Goal: Information Seeking & Learning: Check status

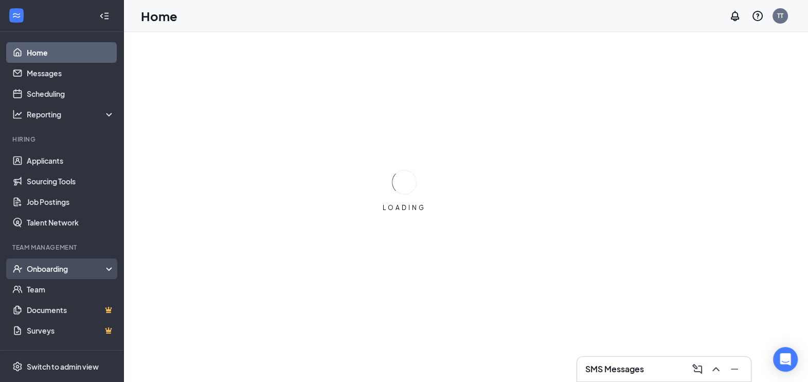
click at [51, 264] on div "Onboarding" at bounding box center [66, 268] width 79 height 10
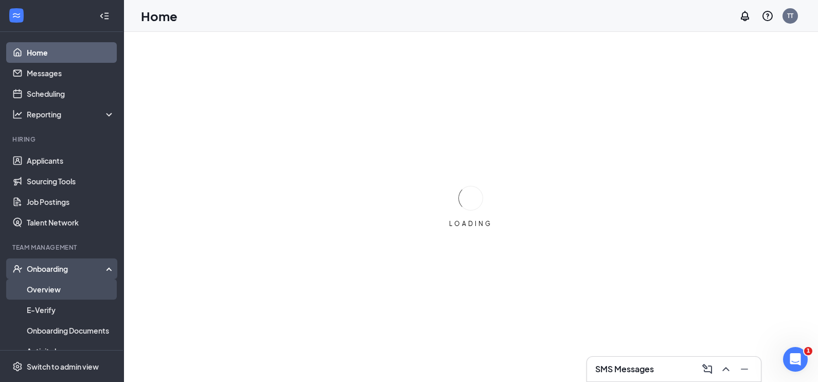
click at [48, 292] on link "Overview" at bounding box center [71, 289] width 88 height 21
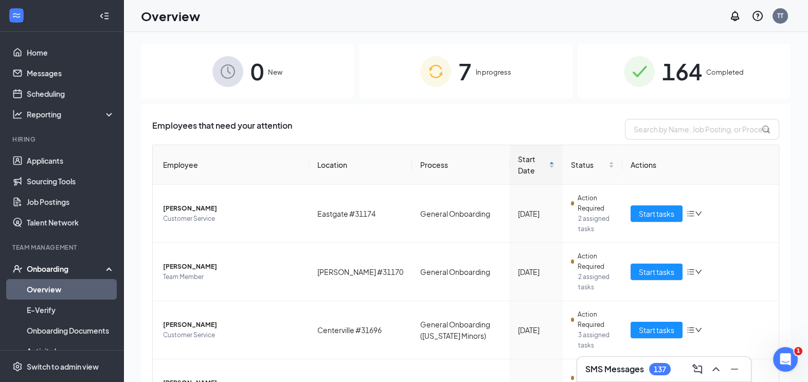
click at [674, 75] on span "164" at bounding box center [682, 72] width 40 height 36
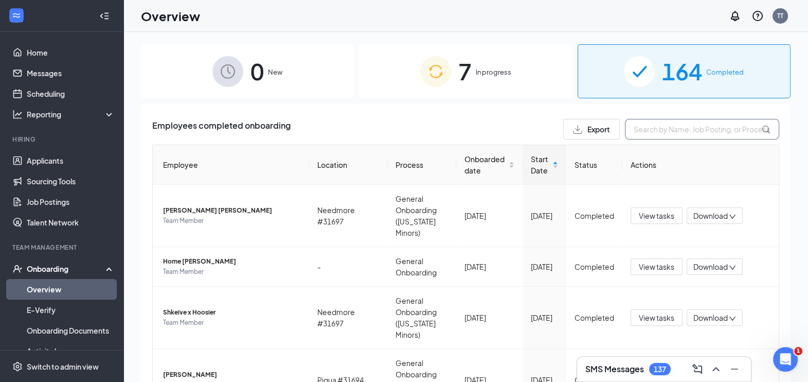
click at [667, 136] on input "text" at bounding box center [702, 129] width 154 height 21
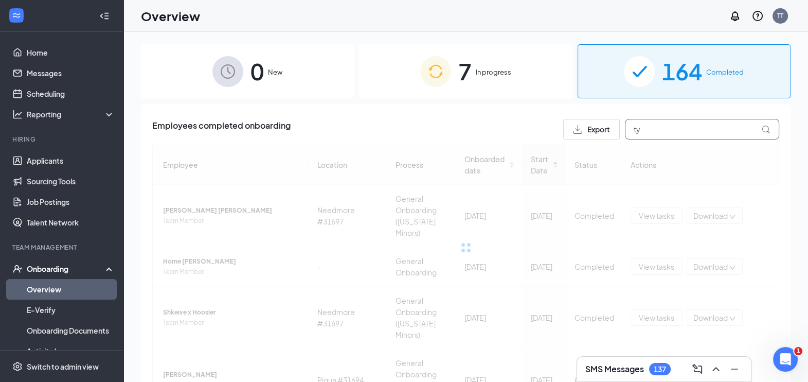
type input "t"
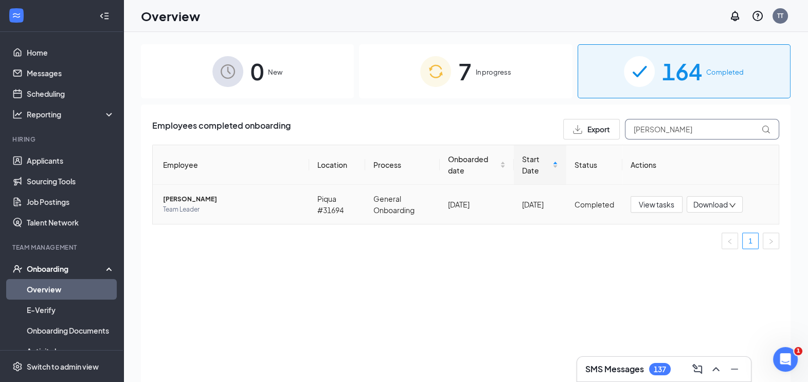
type input "[PERSON_NAME]"
click at [185, 196] on span "[PERSON_NAME]" at bounding box center [232, 199] width 138 height 10
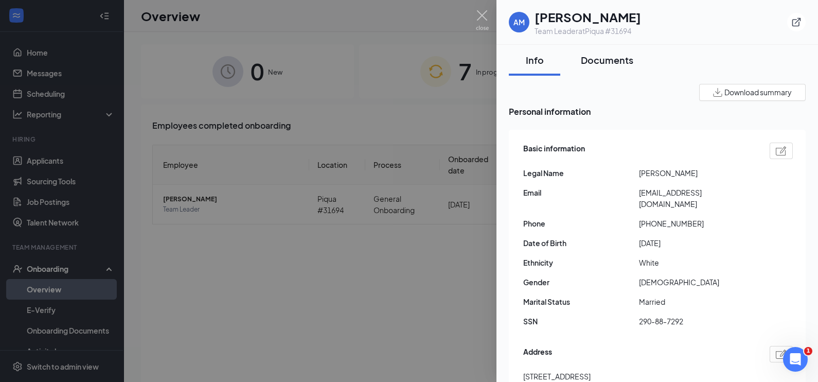
click at [608, 61] on div "Documents" at bounding box center [607, 60] width 52 height 13
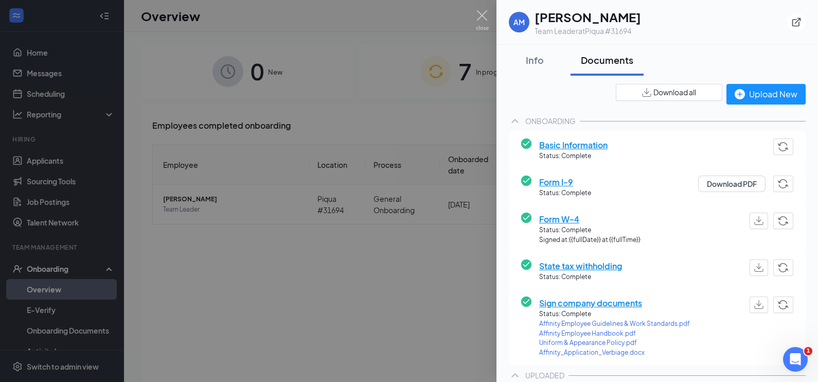
click at [555, 179] on span "Form I-9" at bounding box center [565, 181] width 52 height 13
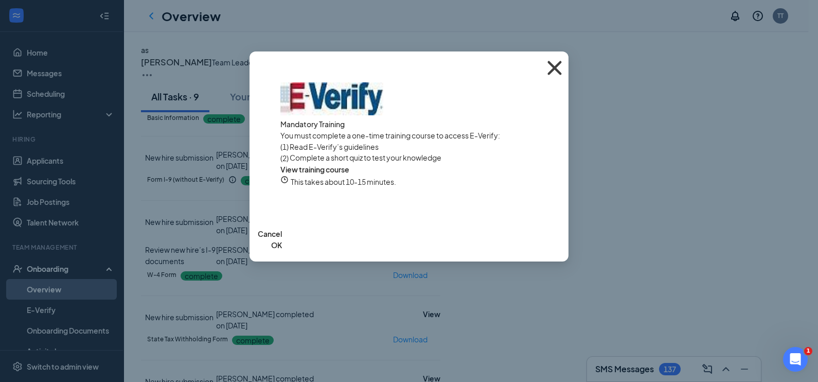
click at [552, 65] on icon "Cross" at bounding box center [554, 68] width 14 height 14
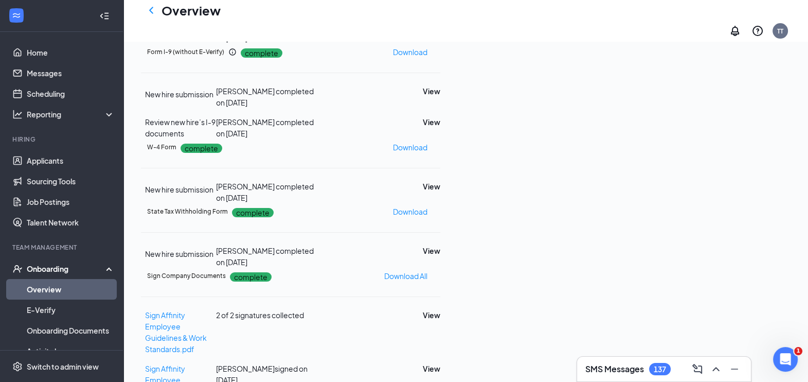
scroll to position [146, 0]
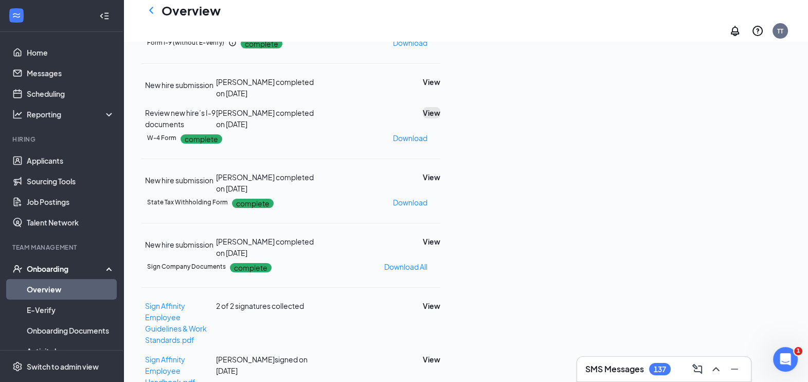
click at [440, 118] on button "View" at bounding box center [431, 112] width 17 height 11
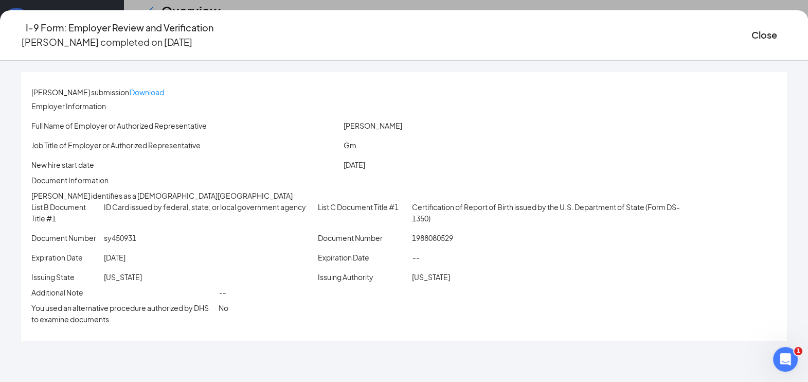
scroll to position [33, 0]
click at [752, 35] on button "Close" at bounding box center [765, 35] width 26 height 14
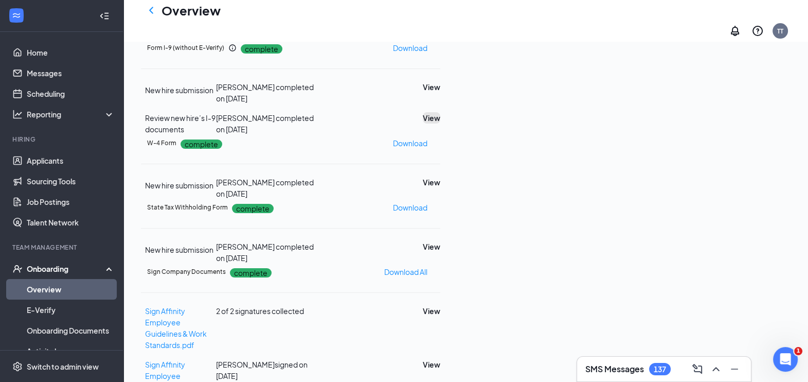
scroll to position [0, 0]
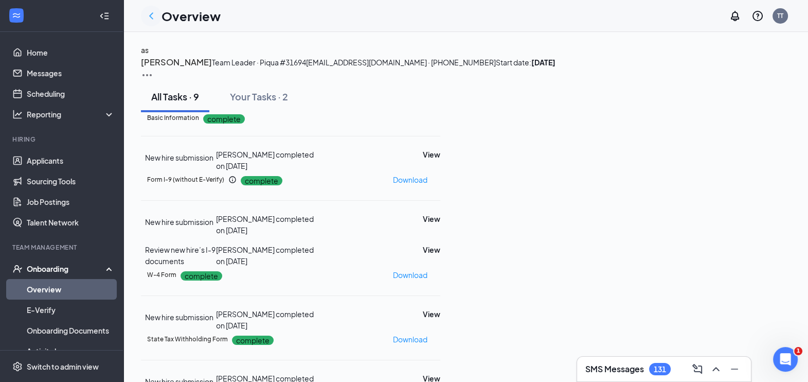
click at [155, 12] on icon "ChevronLeft" at bounding box center [151, 16] width 12 height 12
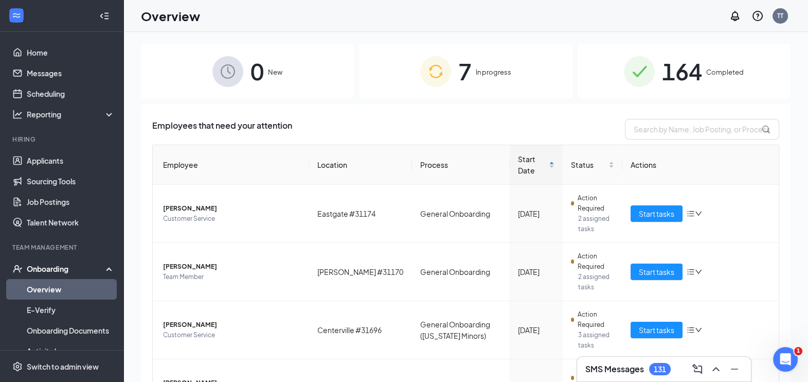
click at [707, 82] on div "164 Completed" at bounding box center [684, 71] width 213 height 54
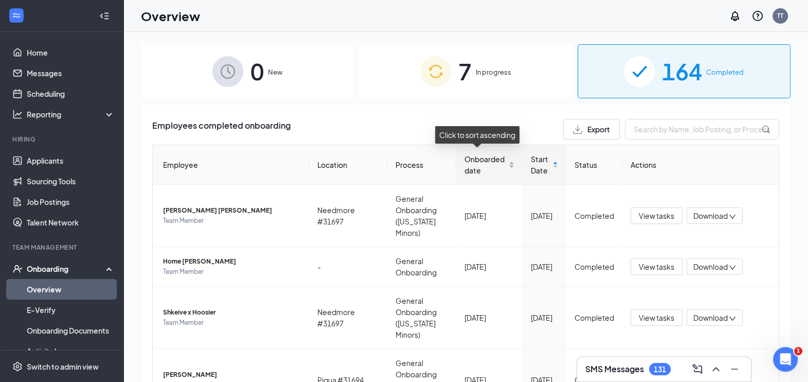
click at [502, 166] on div "Onboarded date" at bounding box center [490, 164] width 50 height 23
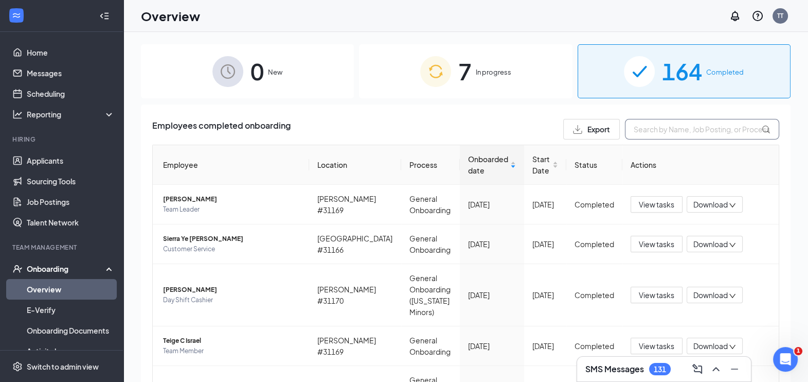
click at [650, 132] on input "text" at bounding box center [702, 129] width 154 height 21
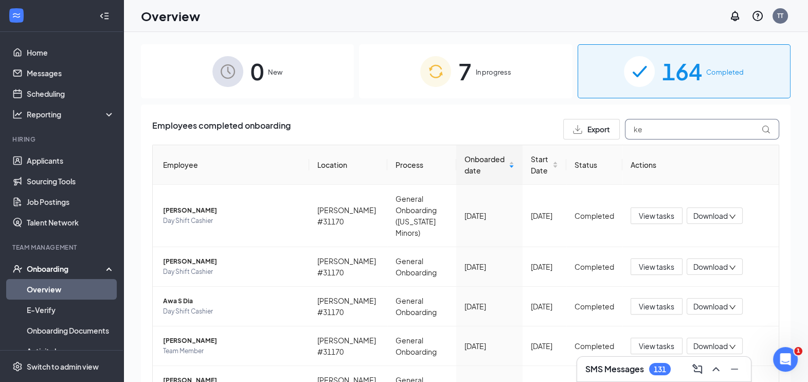
type input "k"
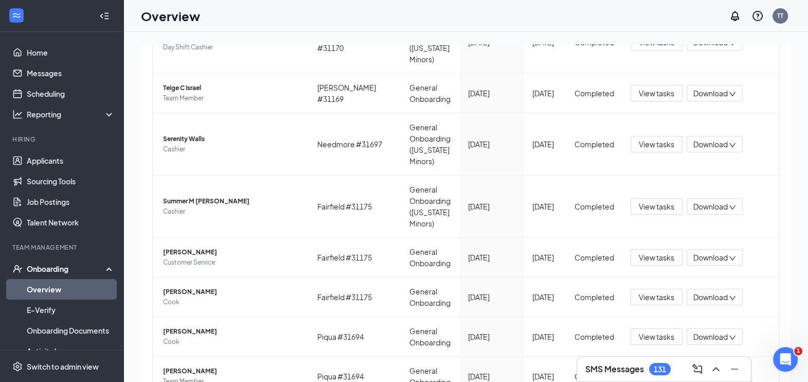
scroll to position [267, 0]
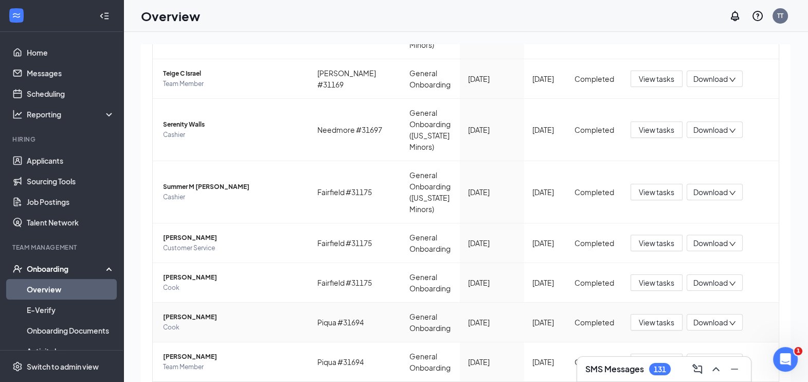
click at [703, 317] on span "Download" at bounding box center [711, 322] width 34 height 11
click at [702, 308] on div "Download summary" at bounding box center [721, 317] width 72 height 33
click at [703, 317] on span "Download" at bounding box center [711, 322] width 34 height 11
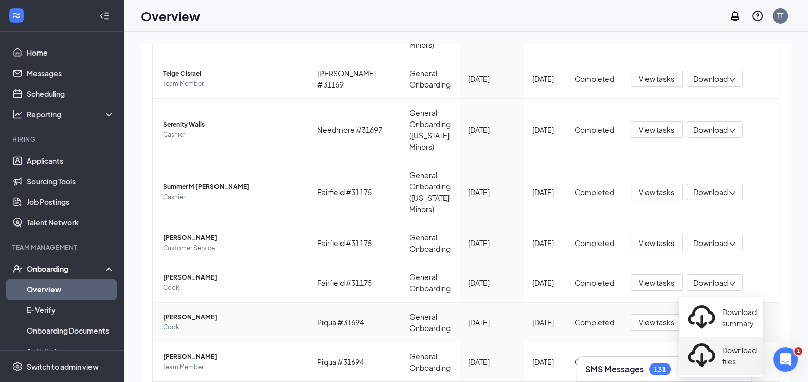
click at [695, 339] on icon "Download" at bounding box center [701, 355] width 33 height 33
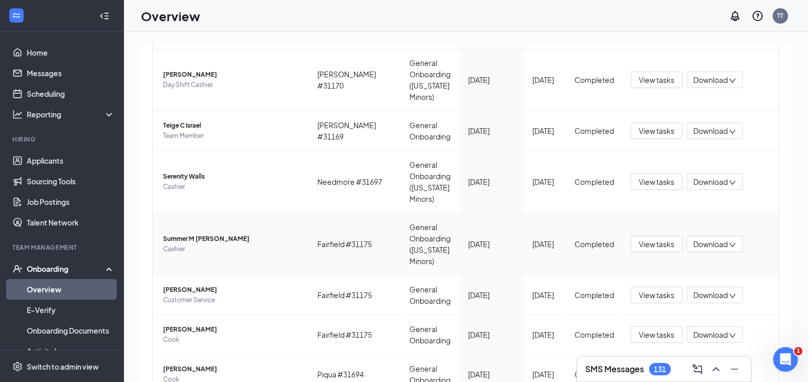
scroll to position [216, 0]
click at [709, 329] on span "Download" at bounding box center [711, 334] width 34 height 11
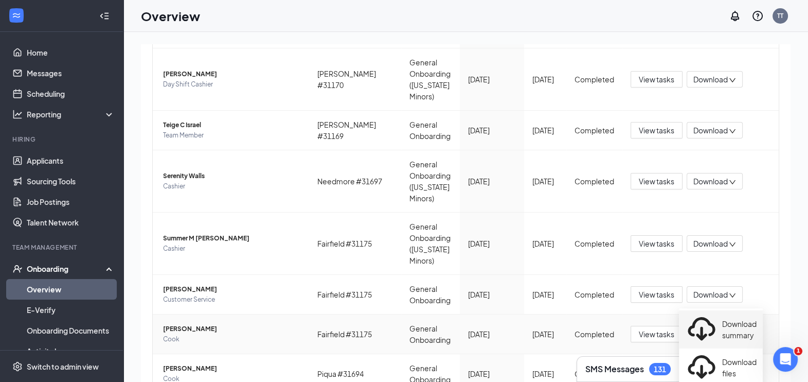
click at [709, 324] on div "Download summary" at bounding box center [721, 329] width 72 height 33
click at [702, 329] on span "Download" at bounding box center [711, 334] width 34 height 11
click at [705, 328] on div "Download summary" at bounding box center [721, 329] width 72 height 33
click at [718, 329] on span "Download" at bounding box center [711, 334] width 34 height 11
click at [694, 351] on icon "Download" at bounding box center [701, 367] width 33 height 33
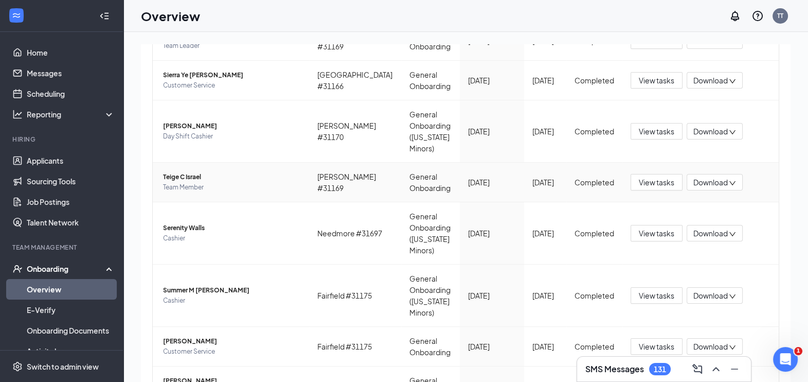
scroll to position [167, 0]
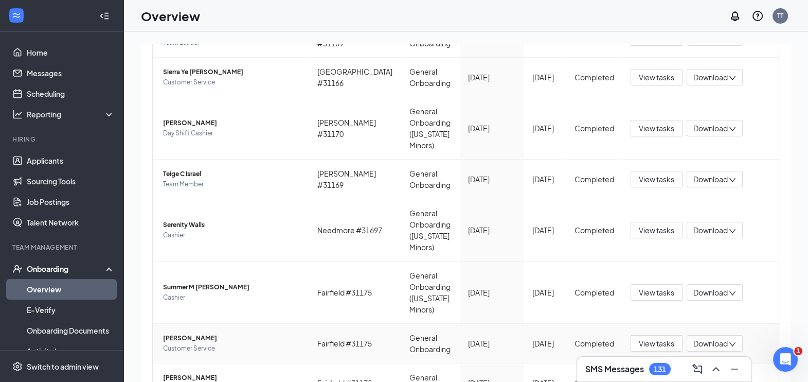
click at [716, 338] on span "Download" at bounding box center [711, 343] width 34 height 11
click at [717, 338] on div "Download summary" at bounding box center [721, 339] width 72 height 33
click at [717, 338] on span "Download" at bounding box center [711, 343] width 34 height 11
click at [699, 361] on div "Download files" at bounding box center [721, 377] width 72 height 33
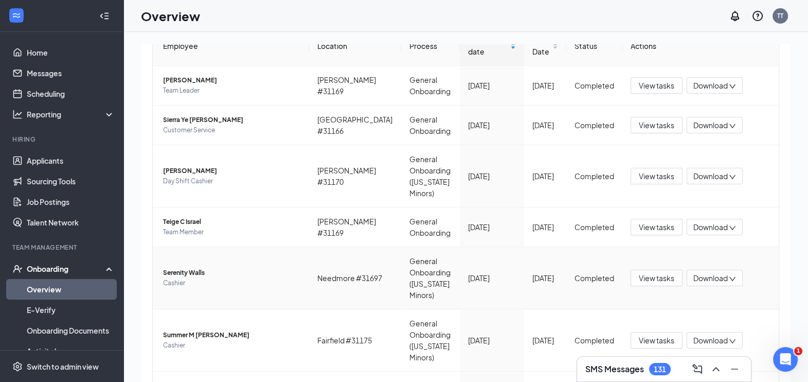
scroll to position [118, 0]
click at [712, 336] on span "Download" at bounding box center [711, 341] width 34 height 11
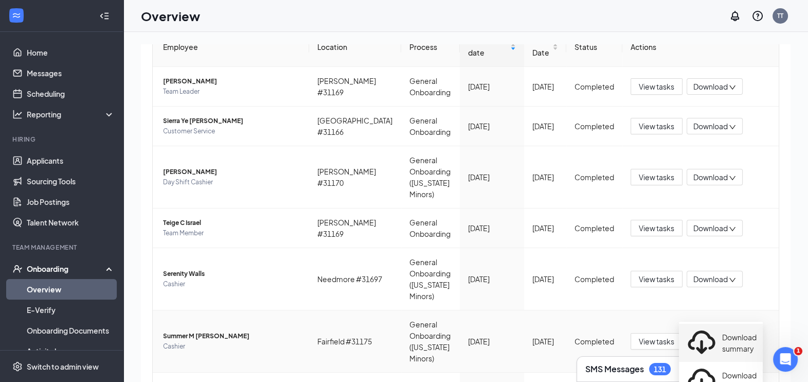
click at [711, 335] on div "Download summary" at bounding box center [721, 342] width 72 height 33
click at [716, 336] on span "Download" at bounding box center [711, 341] width 34 height 11
click at [705, 364] on div "Download files" at bounding box center [721, 380] width 72 height 33
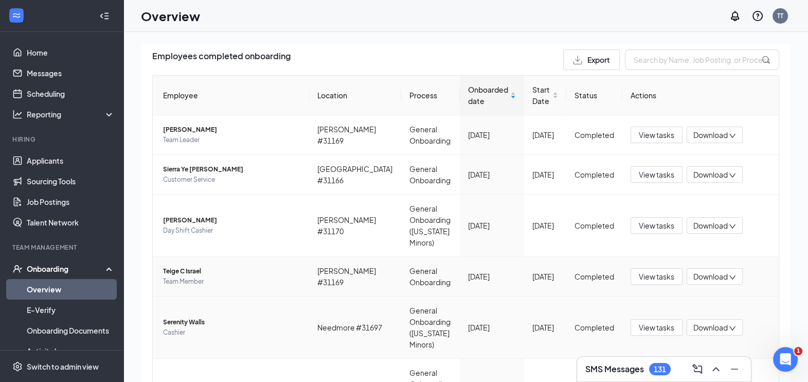
scroll to position [70, 0]
click at [703, 322] on span "Download" at bounding box center [711, 327] width 34 height 11
click at [707, 335] on div "Download summary" at bounding box center [721, 339] width 72 height 33
click at [707, 322] on span "Download" at bounding box center [711, 327] width 34 height 11
click at [706, 361] on div "Download files" at bounding box center [721, 377] width 72 height 33
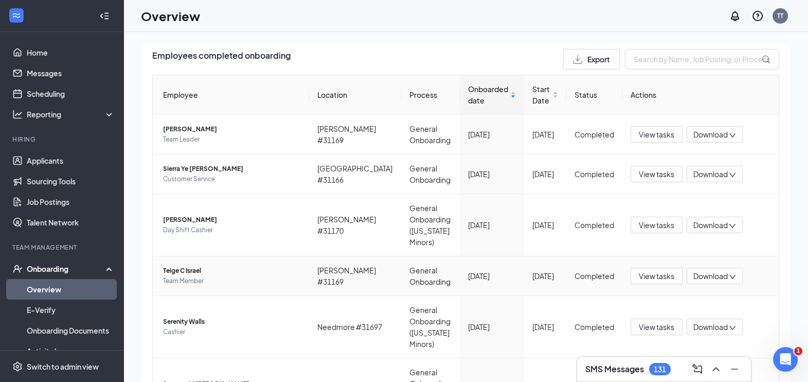
click at [716, 271] on span "Download" at bounding box center [711, 276] width 34 height 11
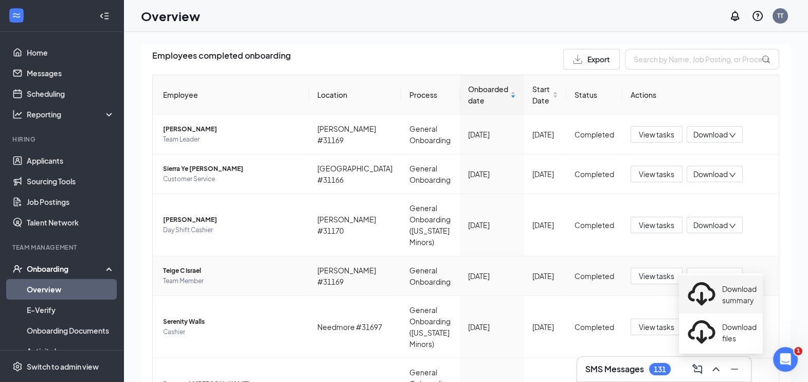
click at [713, 285] on div "Download summary" at bounding box center [721, 294] width 72 height 33
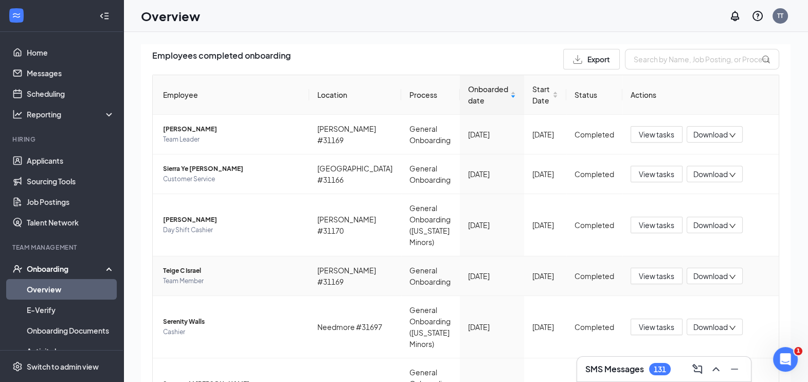
click at [710, 271] on span "Download" at bounding box center [711, 276] width 34 height 11
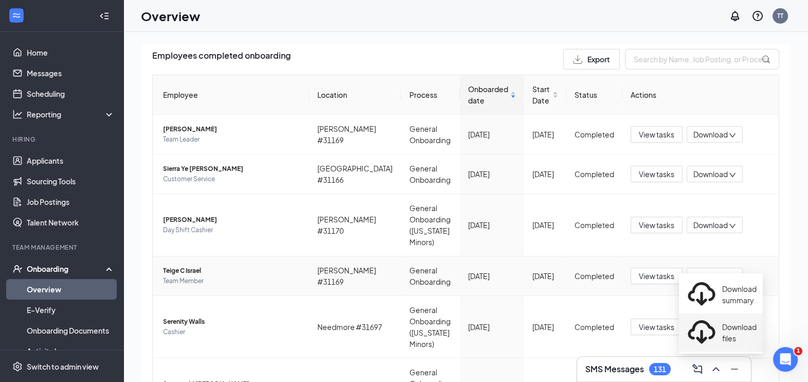
click at [706, 316] on div "Download files" at bounding box center [721, 332] width 72 height 33
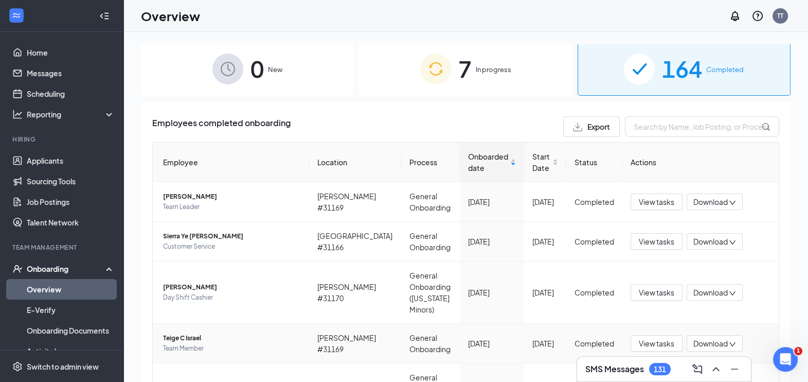
scroll to position [0, 0]
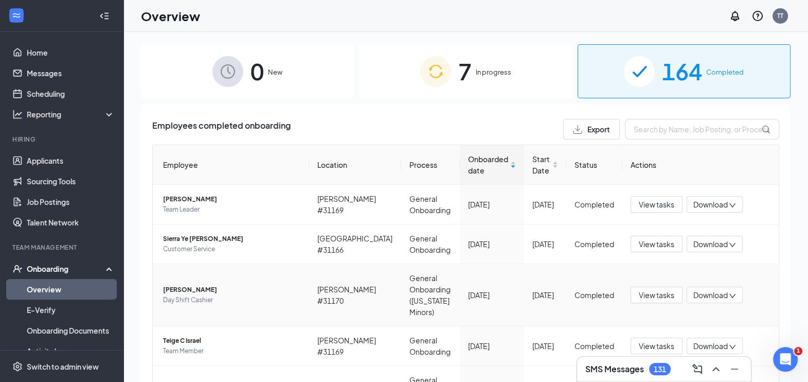
click at [705, 290] on span "Download" at bounding box center [711, 295] width 34 height 11
click at [710, 312] on div "Download summary" at bounding box center [721, 319] width 72 height 33
click at [705, 246] on span "Download" at bounding box center [711, 244] width 34 height 11
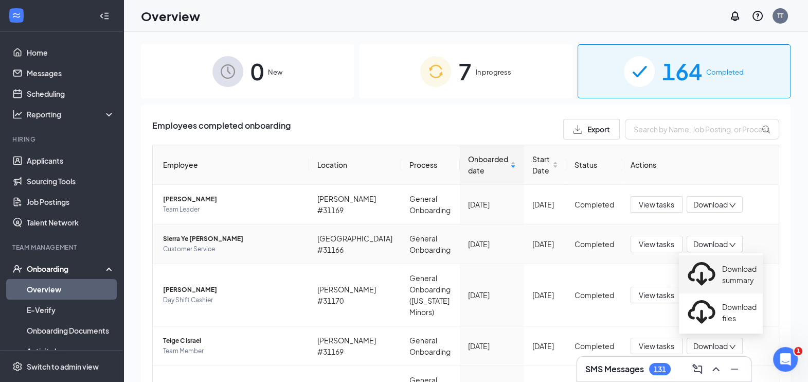
click at [705, 278] on li "Download summary" at bounding box center [721, 274] width 84 height 38
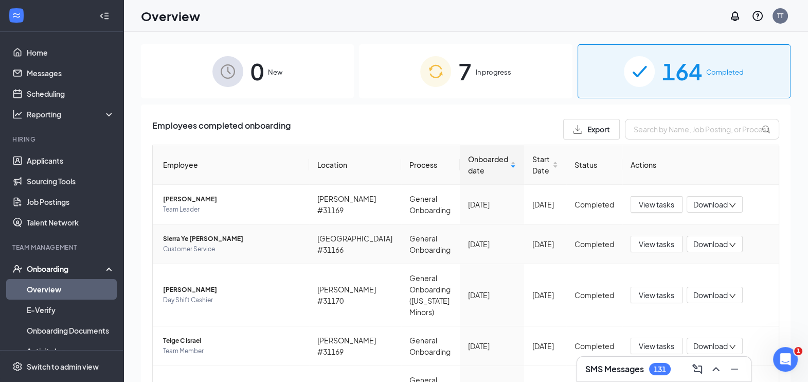
click at [711, 244] on span "Download" at bounding box center [711, 244] width 34 height 11
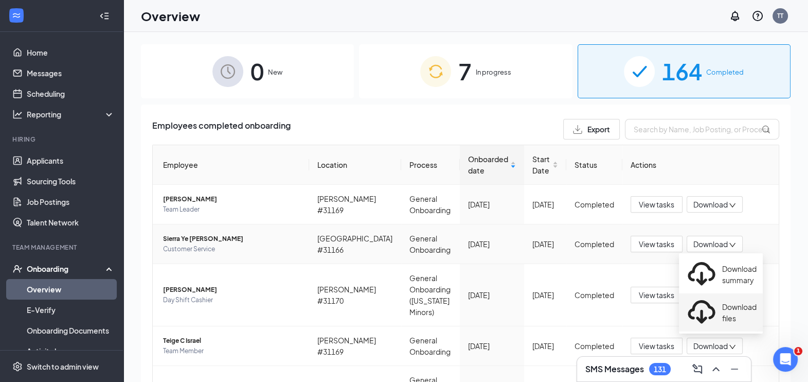
click at [703, 296] on div "Download files" at bounding box center [721, 312] width 72 height 33
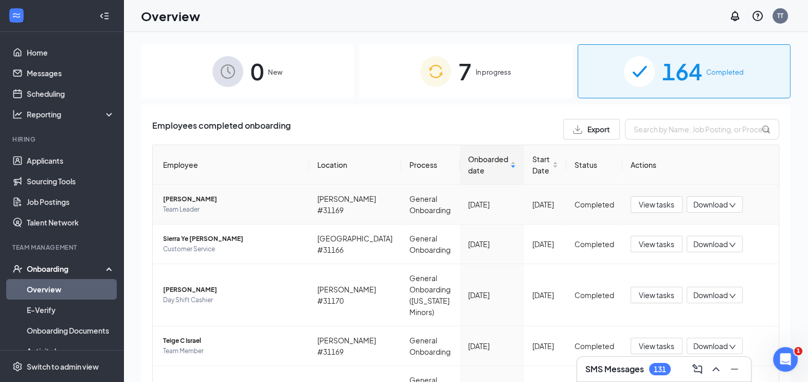
click at [707, 203] on span "Download" at bounding box center [711, 204] width 34 height 11
click at [712, 229] on div "Download summary" at bounding box center [721, 234] width 72 height 33
click at [701, 200] on span "Download" at bounding box center [711, 204] width 34 height 11
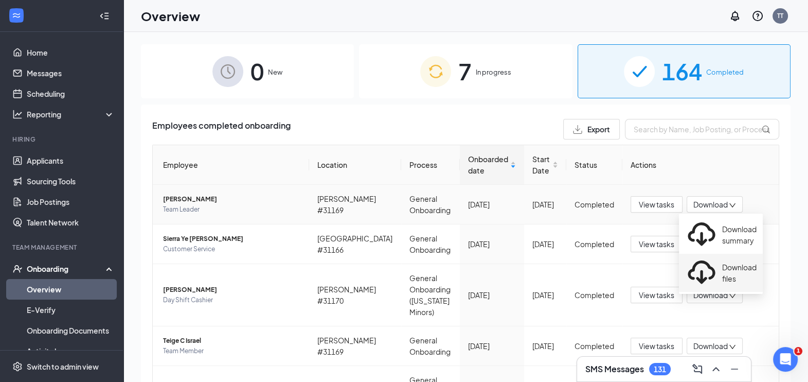
click at [701, 256] on div "Download files" at bounding box center [721, 272] width 72 height 33
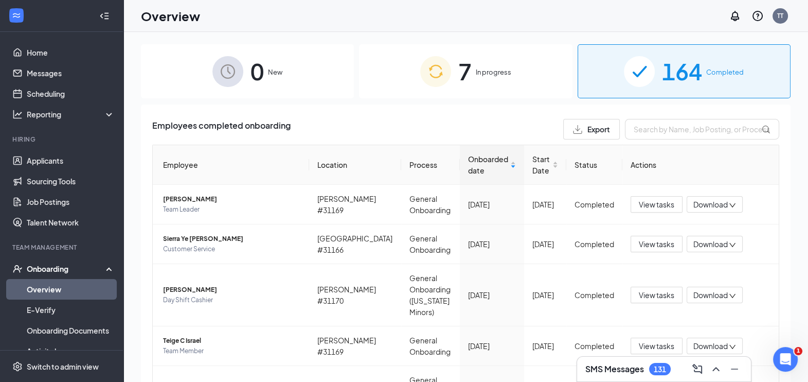
click at [485, 75] on span "In progress" at bounding box center [494, 72] width 36 height 10
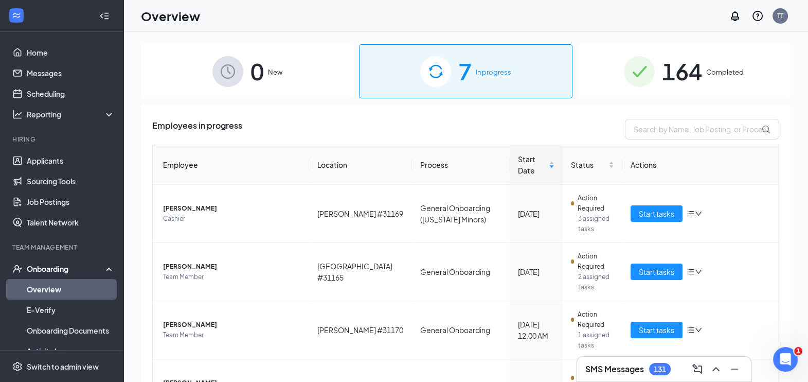
click at [670, 67] on span "164" at bounding box center [682, 72] width 40 height 36
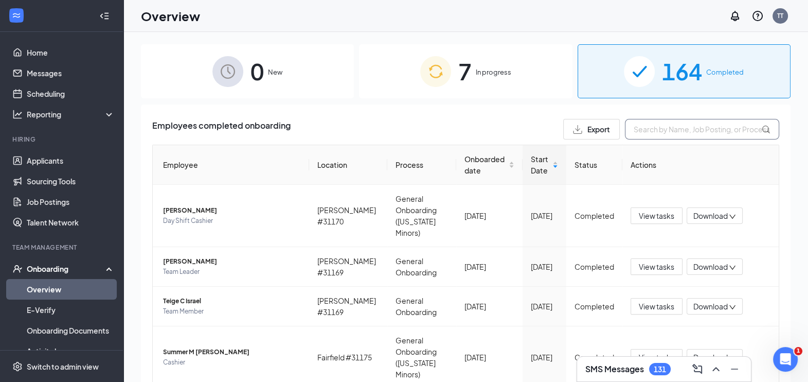
click at [653, 129] on input "text" at bounding box center [702, 129] width 154 height 21
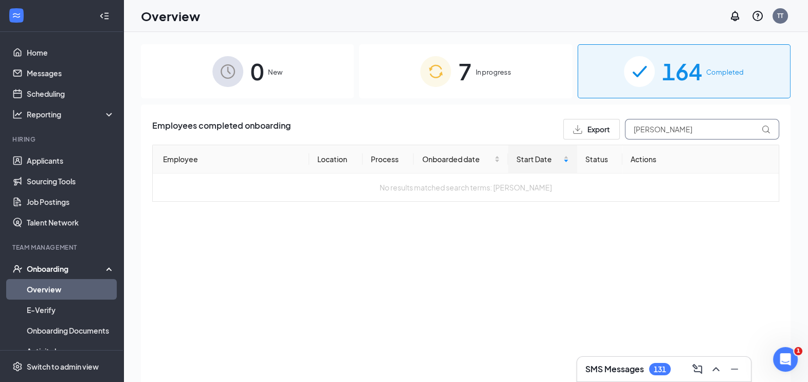
type input "[PERSON_NAME]"
click at [425, 62] on img at bounding box center [435, 71] width 31 height 31
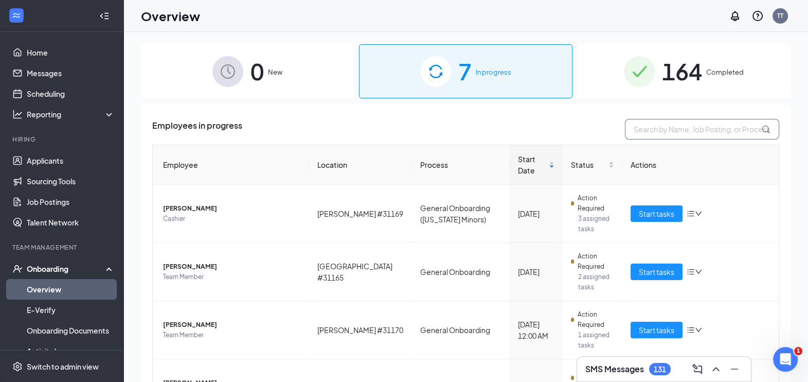
click at [674, 123] on input "text" at bounding box center [702, 129] width 154 height 21
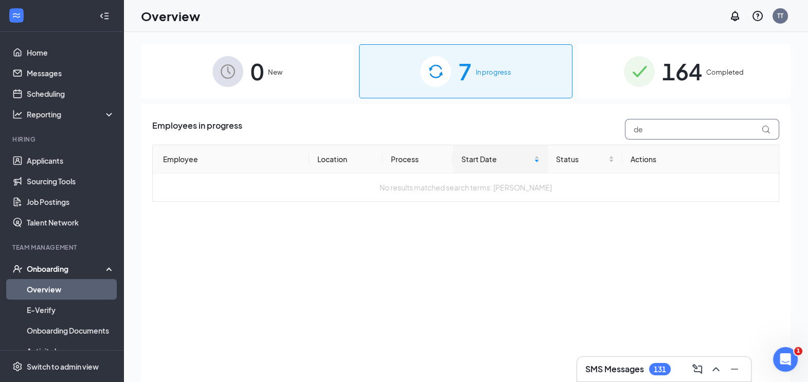
type input "d"
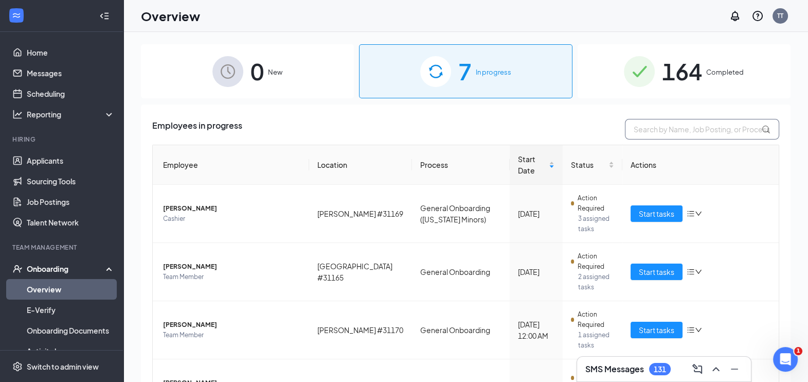
click at [662, 130] on input "text" at bounding box center [702, 129] width 154 height 21
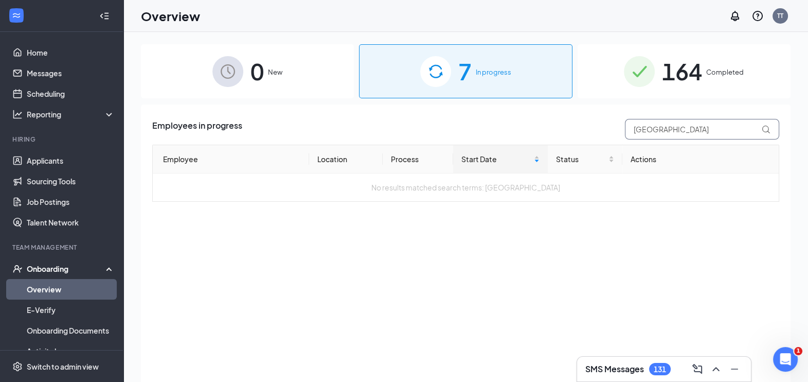
type input "[GEOGRAPHIC_DATA]"
click at [438, 59] on img at bounding box center [435, 71] width 31 height 31
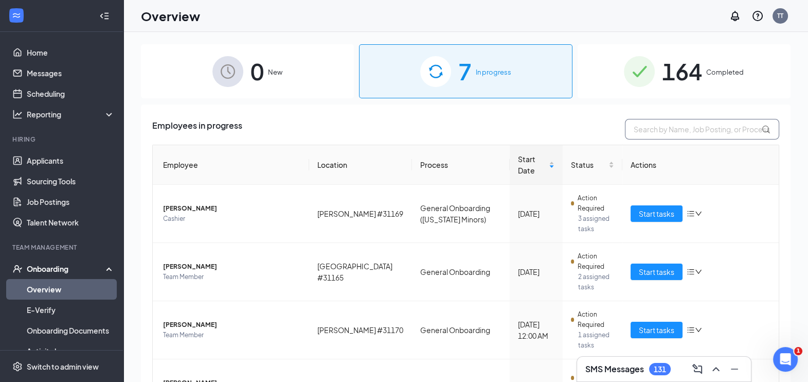
click at [700, 121] on input "text" at bounding box center [702, 129] width 154 height 21
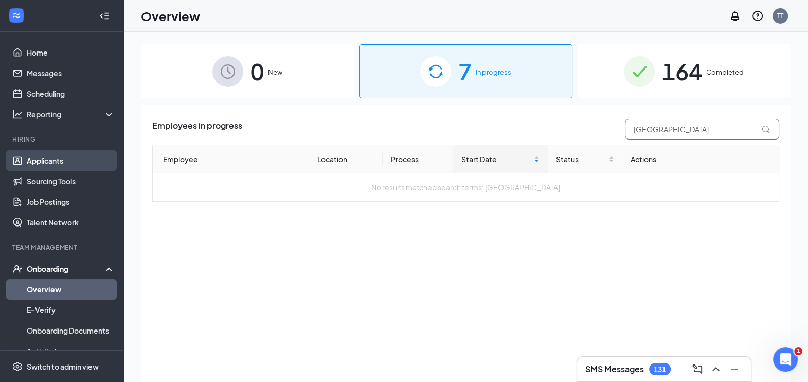
type input "[GEOGRAPHIC_DATA]"
click at [61, 154] on link "Applicants" at bounding box center [71, 160] width 88 height 21
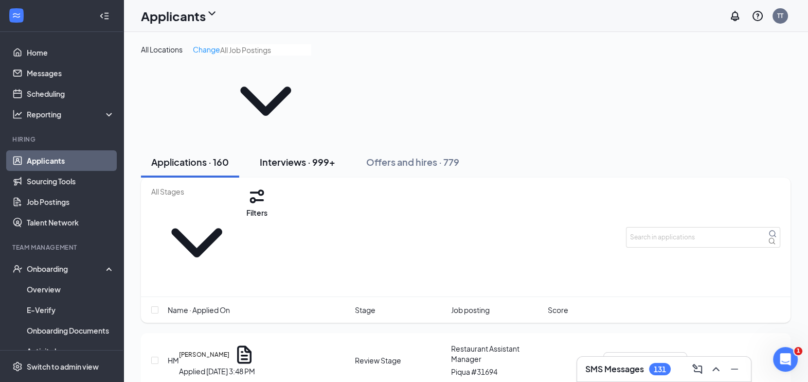
click at [273, 155] on div "Interviews · 999+" at bounding box center [298, 161] width 76 height 13
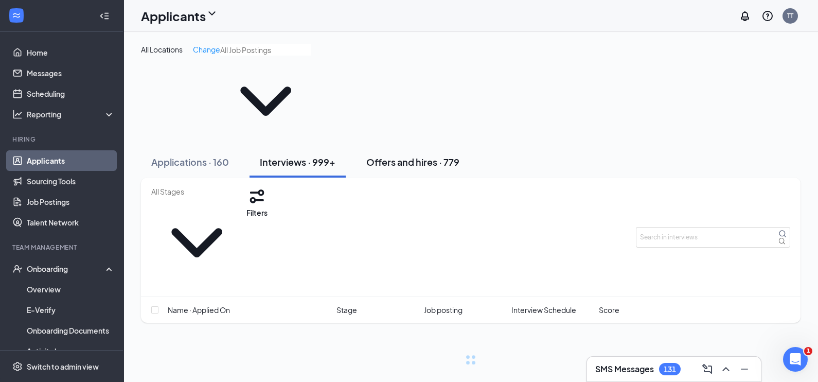
click at [394, 155] on div "Offers and hires · 779" at bounding box center [412, 161] width 93 height 13
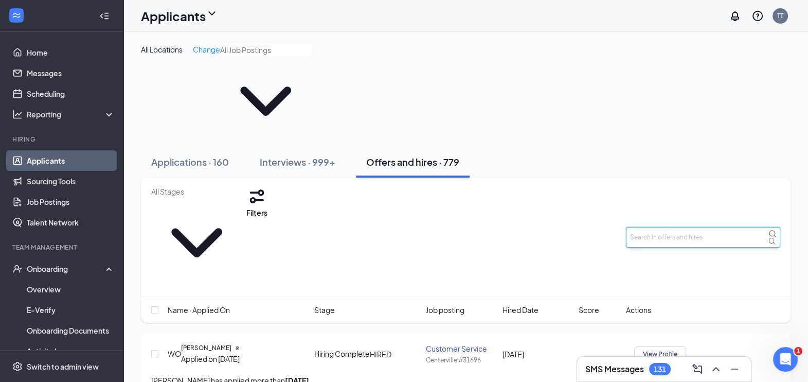
click at [651, 227] on input "text" at bounding box center [703, 237] width 154 height 21
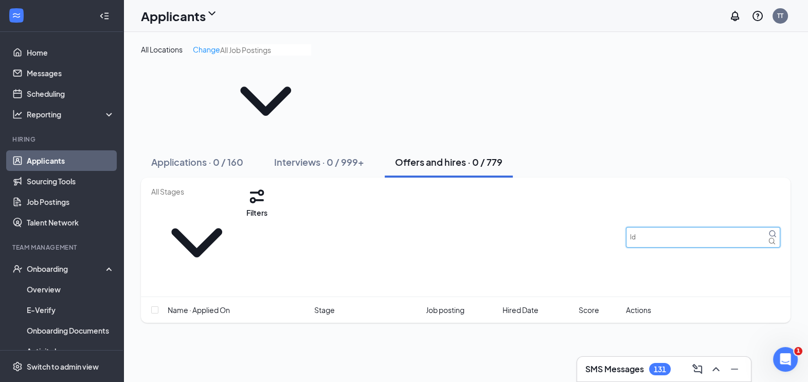
type input "l"
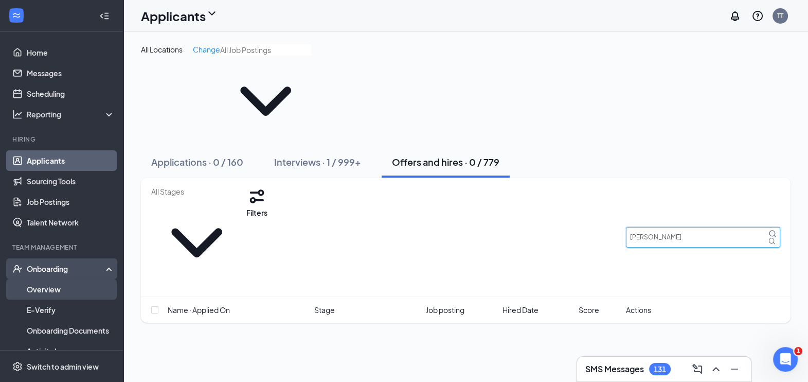
type input "[PERSON_NAME]"
click at [50, 285] on link "Overview" at bounding box center [71, 289] width 88 height 21
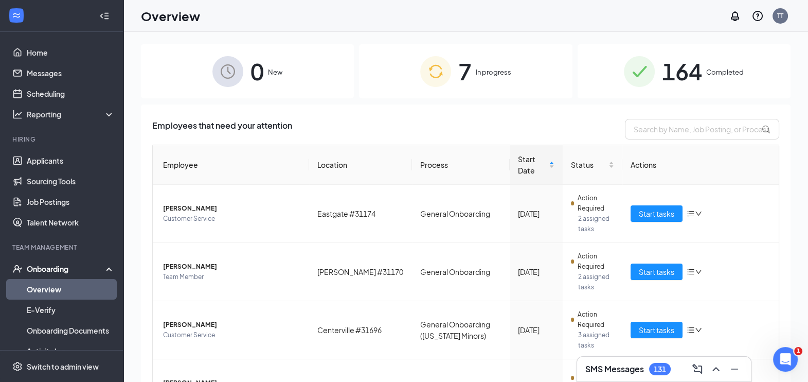
click at [676, 64] on span "164" at bounding box center [682, 72] width 40 height 36
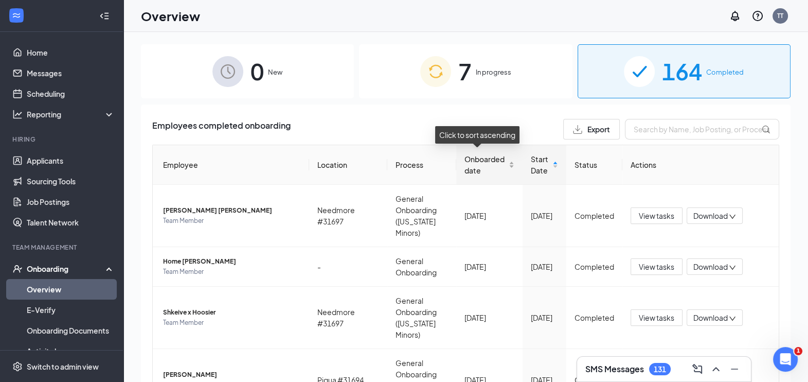
click at [500, 168] on div "Onboarded date" at bounding box center [490, 164] width 50 height 23
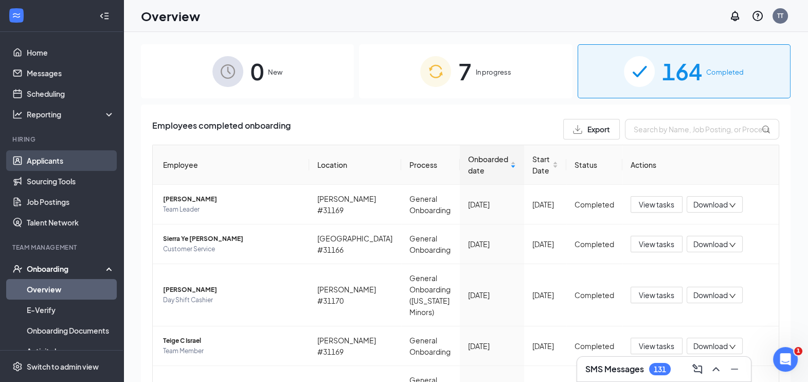
click at [54, 157] on link "Applicants" at bounding box center [71, 160] width 88 height 21
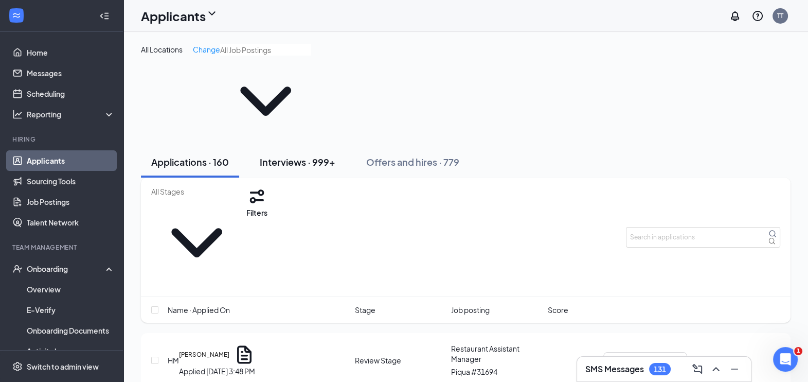
click at [303, 155] on div "Interviews · 999+" at bounding box center [298, 161] width 76 height 13
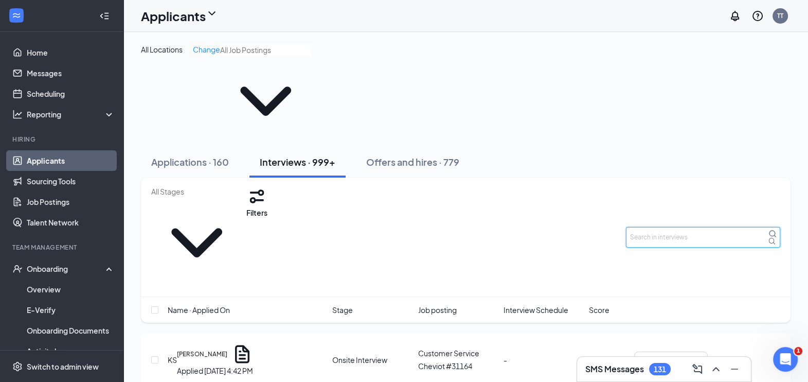
click at [669, 227] on input "text" at bounding box center [703, 237] width 154 height 21
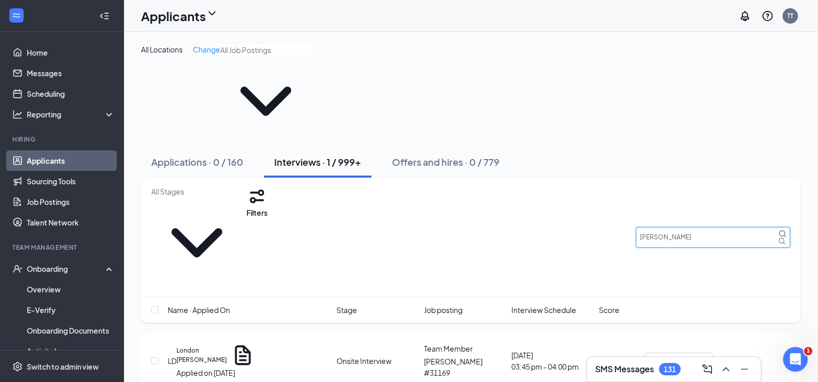
type input "[PERSON_NAME]"
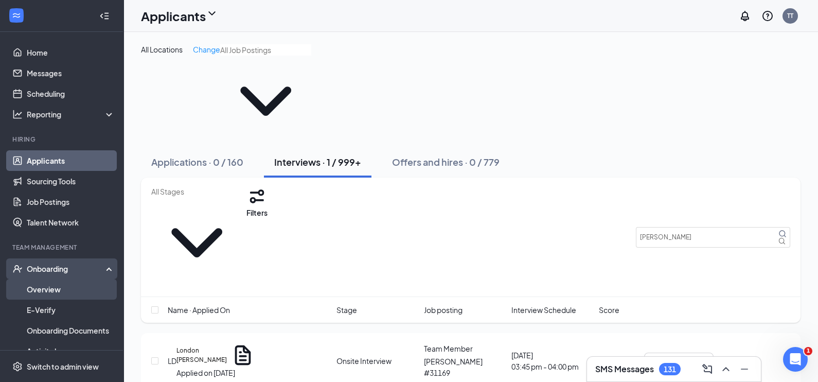
click at [49, 288] on link "Overview" at bounding box center [71, 289] width 88 height 21
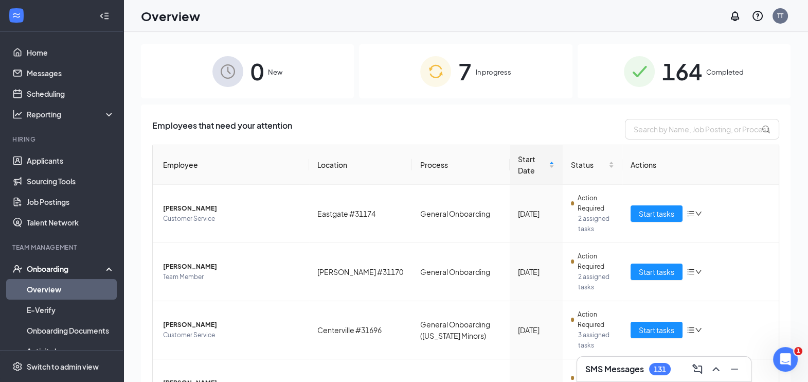
click at [479, 78] on div "7 In progress" at bounding box center [465, 71] width 213 height 54
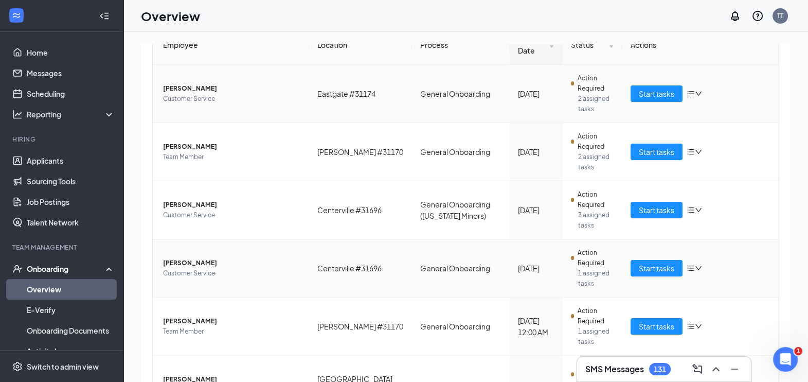
scroll to position [87, 0]
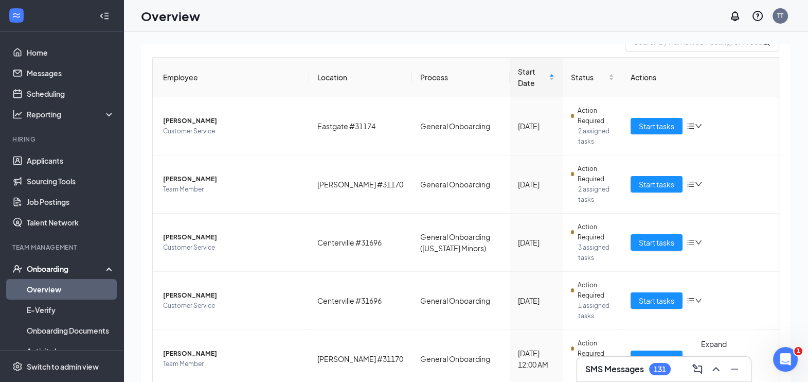
click at [712, 371] on icon "ChevronUp" at bounding box center [716, 369] width 12 height 12
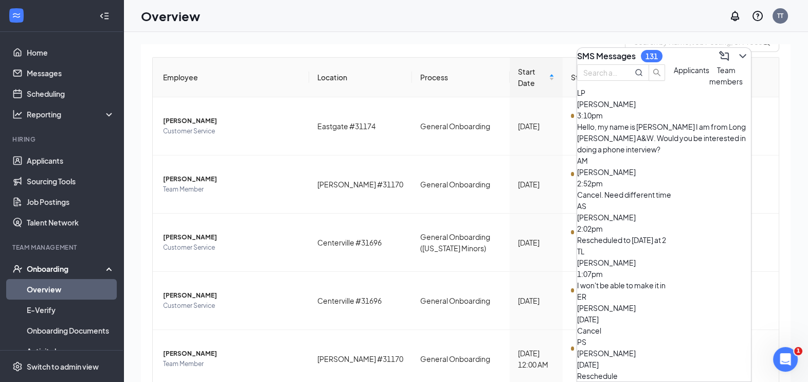
click at [710, 86] on span "Team members" at bounding box center [726, 75] width 33 height 21
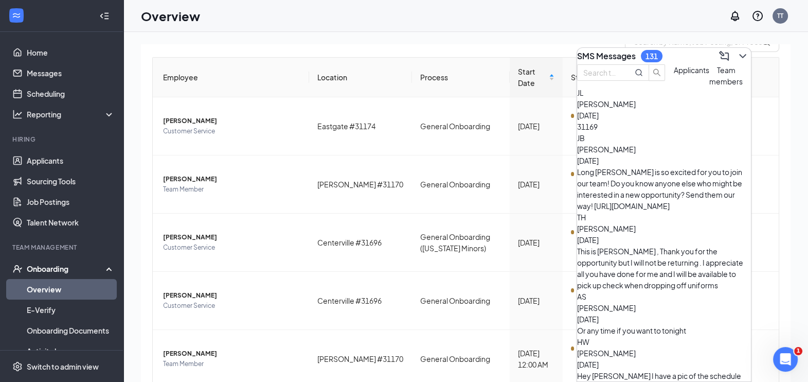
click at [640, 245] on div "This is [PERSON_NAME] , Thank you for the opportunity but I will not be returni…" at bounding box center [664, 267] width 174 height 45
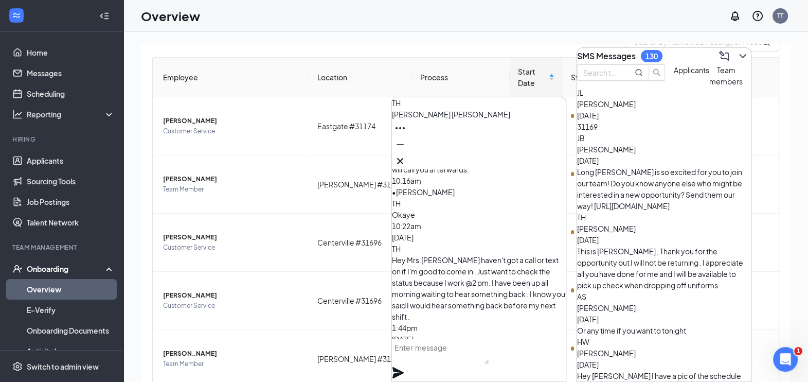
scroll to position [0, 0]
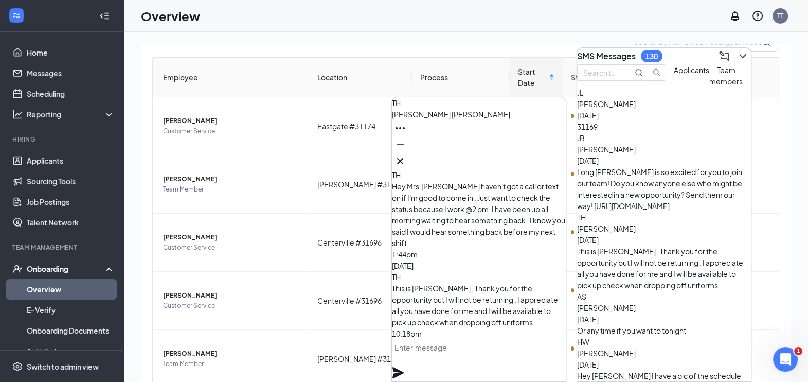
click at [674, 87] on button "Applicants" at bounding box center [692, 75] width 36 height 23
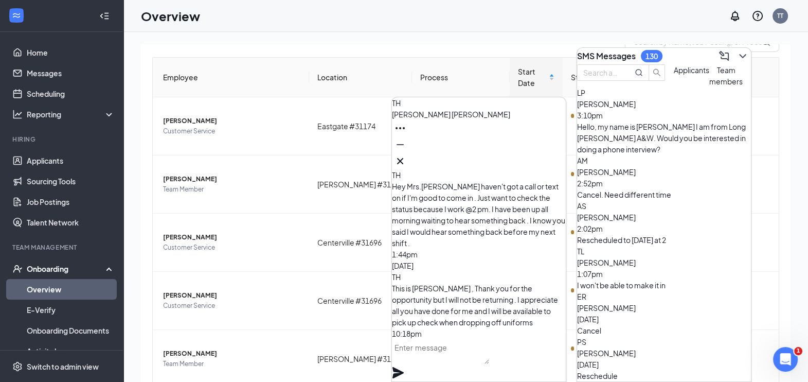
click at [678, 279] on div "I won't be able to make it in" at bounding box center [664, 284] width 174 height 11
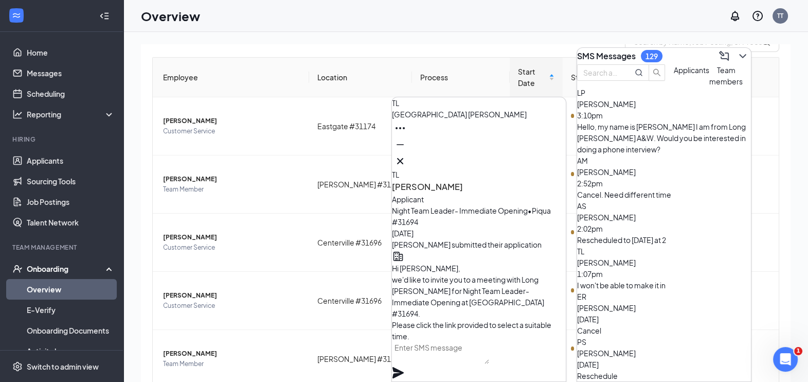
scroll to position [-994, 0]
click at [737, 56] on icon "ChevronDown" at bounding box center [743, 56] width 12 height 12
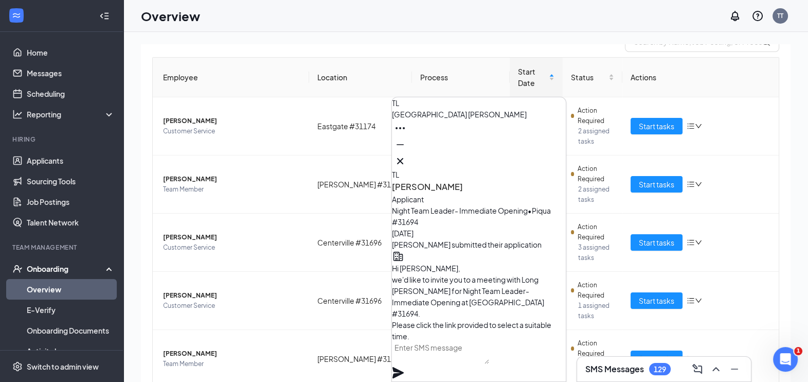
click at [384, 20] on div "Overview TT" at bounding box center [465, 16] width 685 height 32
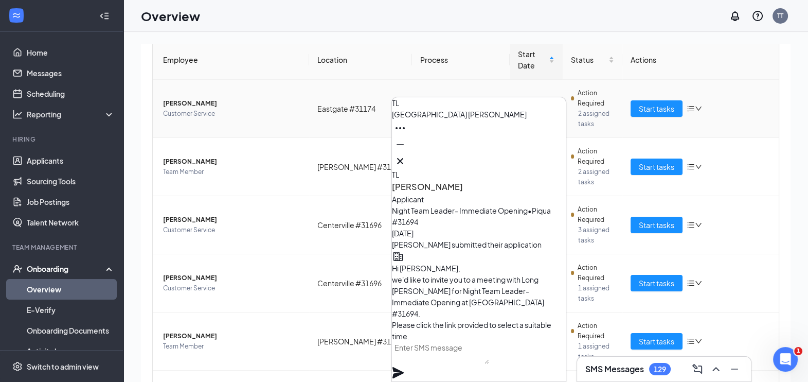
scroll to position [105, 0]
click at [406, 157] on icon "Cross" at bounding box center [400, 161] width 12 height 12
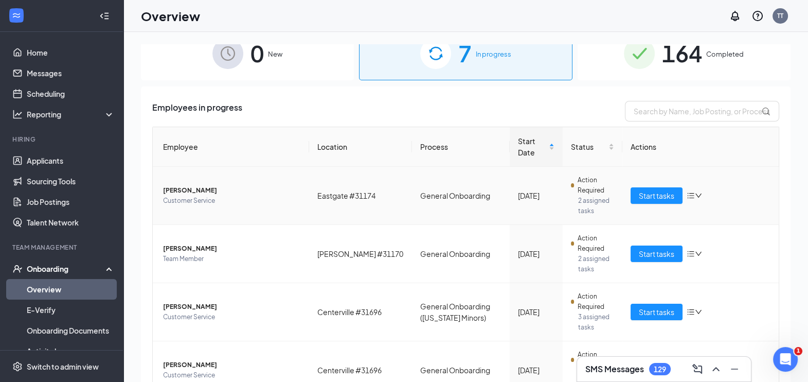
scroll to position [0, 0]
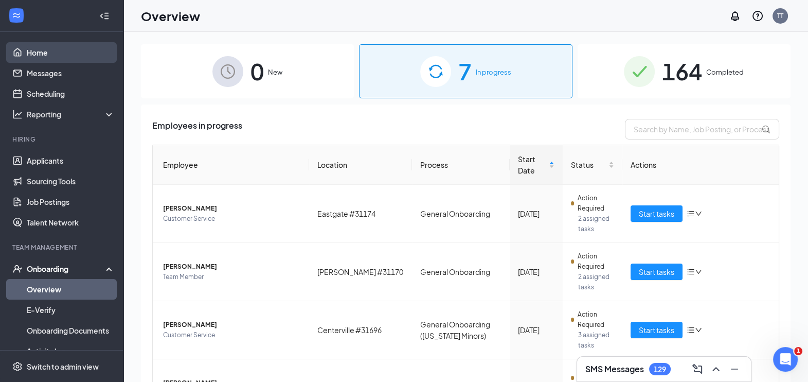
click at [41, 52] on link "Home" at bounding box center [71, 52] width 88 height 21
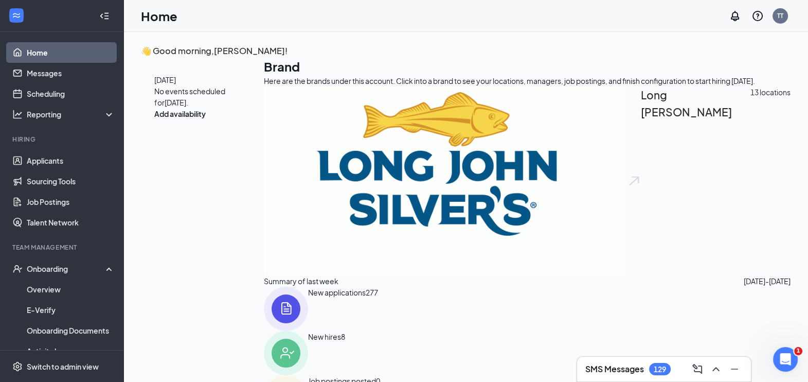
scroll to position [120, 0]
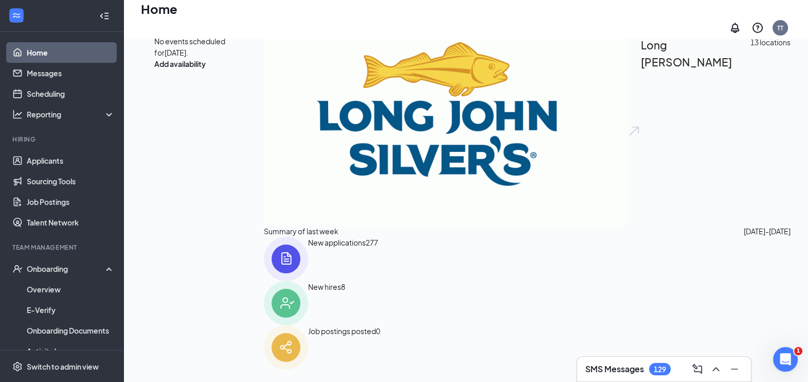
click at [378, 262] on span "277" at bounding box center [372, 259] width 12 height 44
